Goal: Transaction & Acquisition: Subscribe to service/newsletter

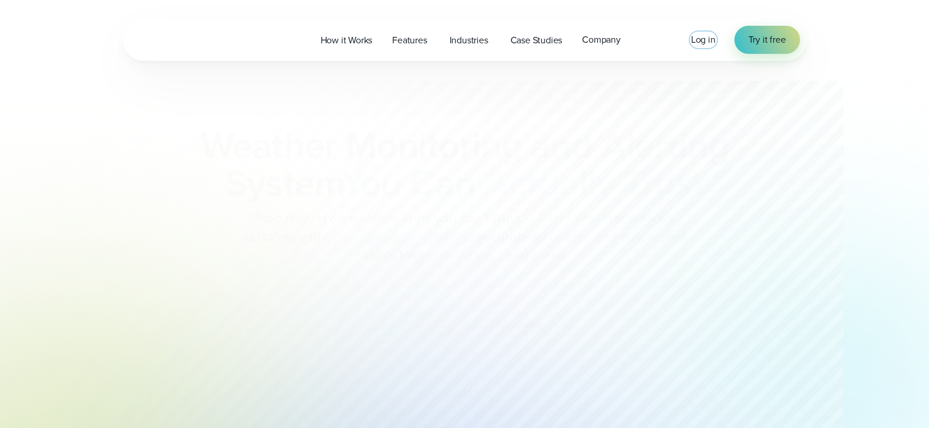
click at [702, 43] on span "Log in" at bounding box center [703, 39] width 25 height 13
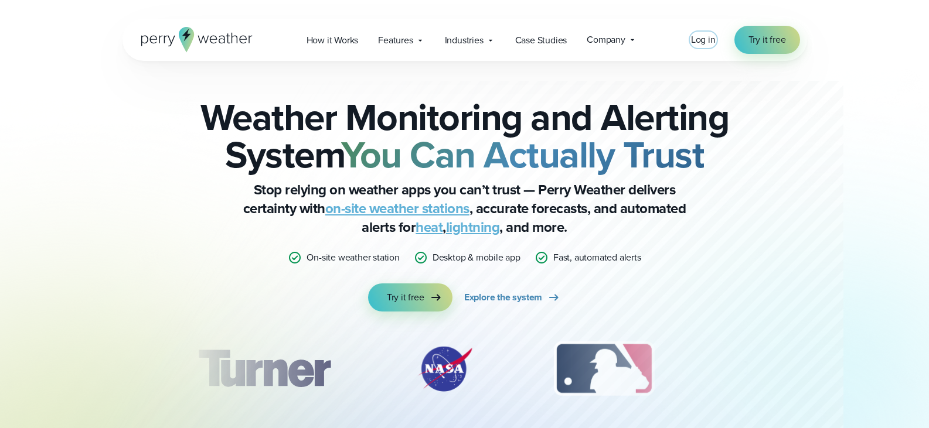
click at [702, 40] on span "Log in" at bounding box center [703, 39] width 25 height 13
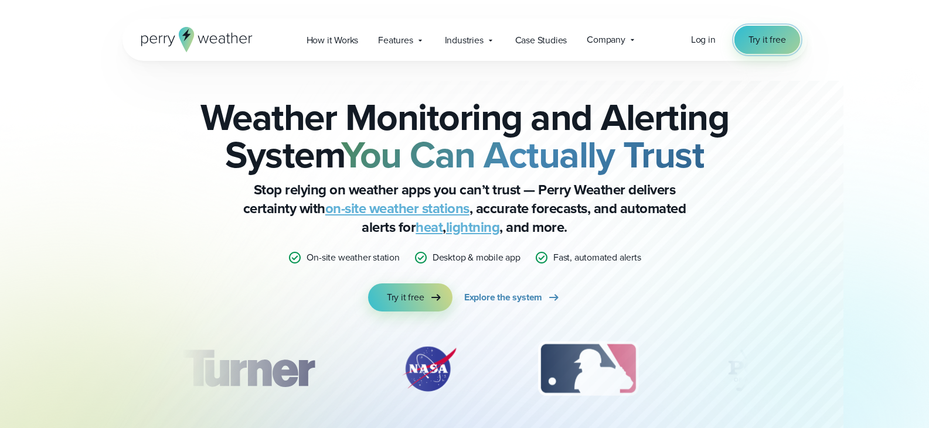
click at [772, 38] on span "Try it free" at bounding box center [766, 40] width 37 height 14
